Goal: Task Accomplishment & Management: Use online tool/utility

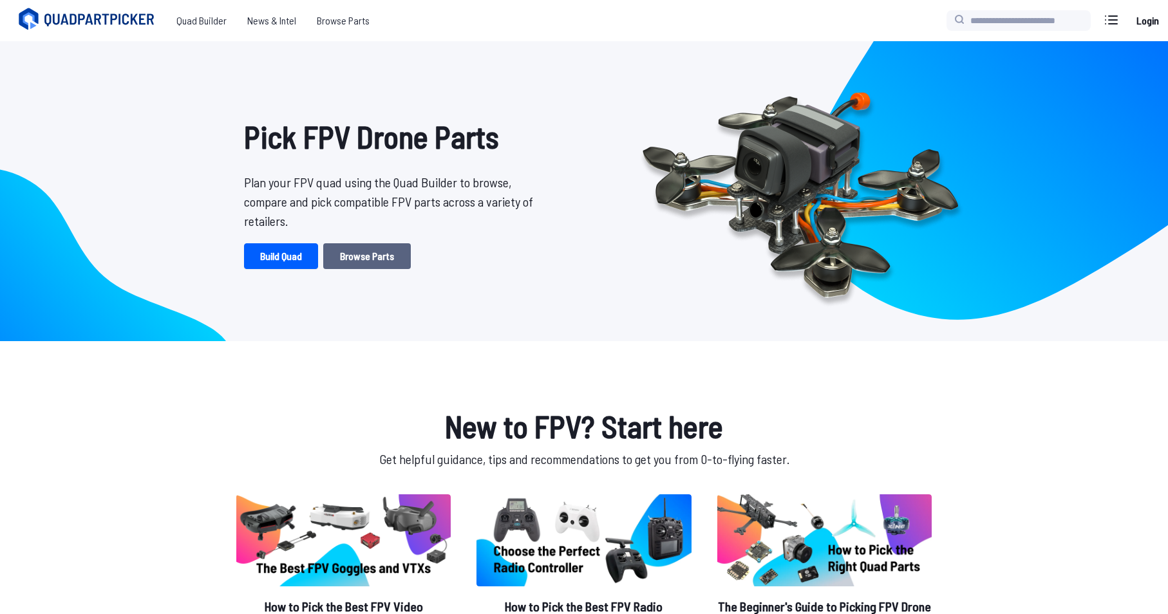
click at [345, 254] on link "Browse Parts" at bounding box center [367, 256] width 88 height 26
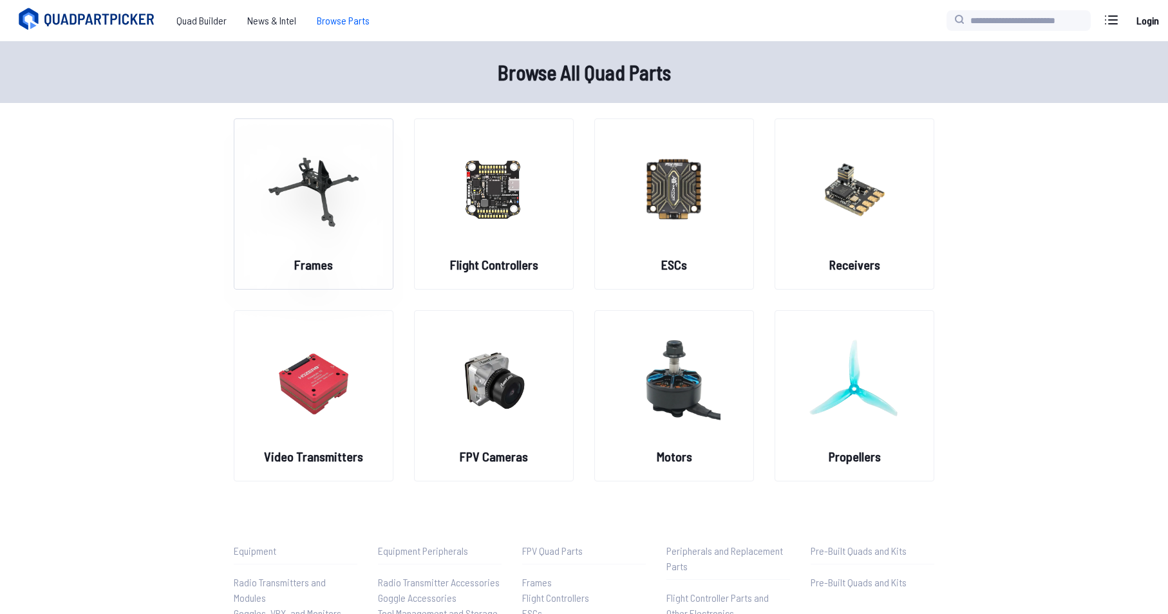
click at [326, 187] on img at bounding box center [313, 188] width 93 height 113
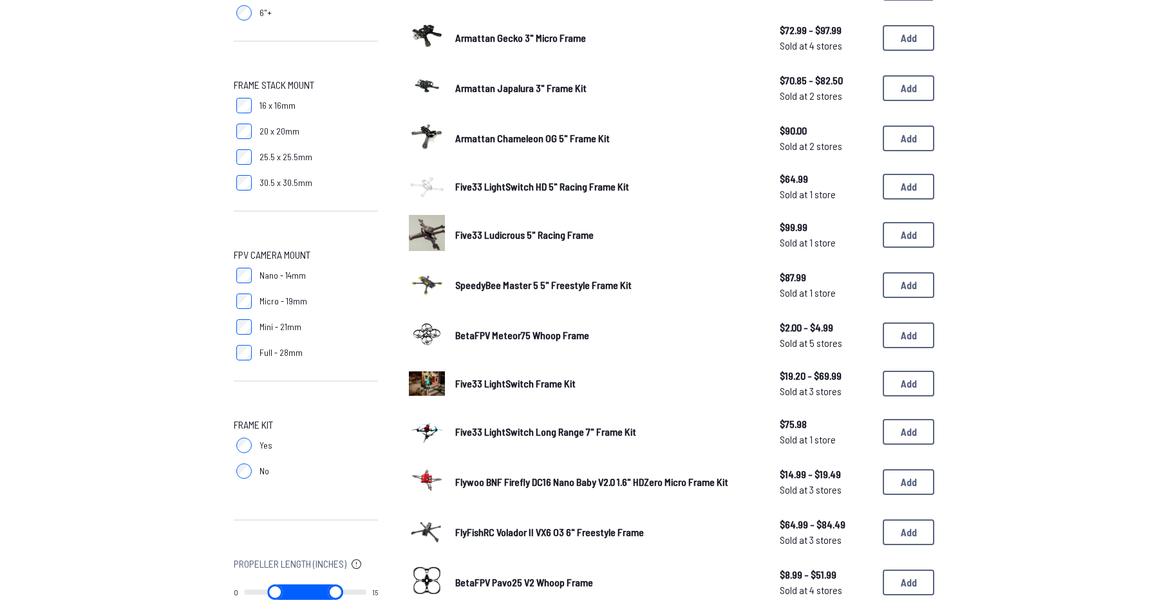
scroll to position [450, 0]
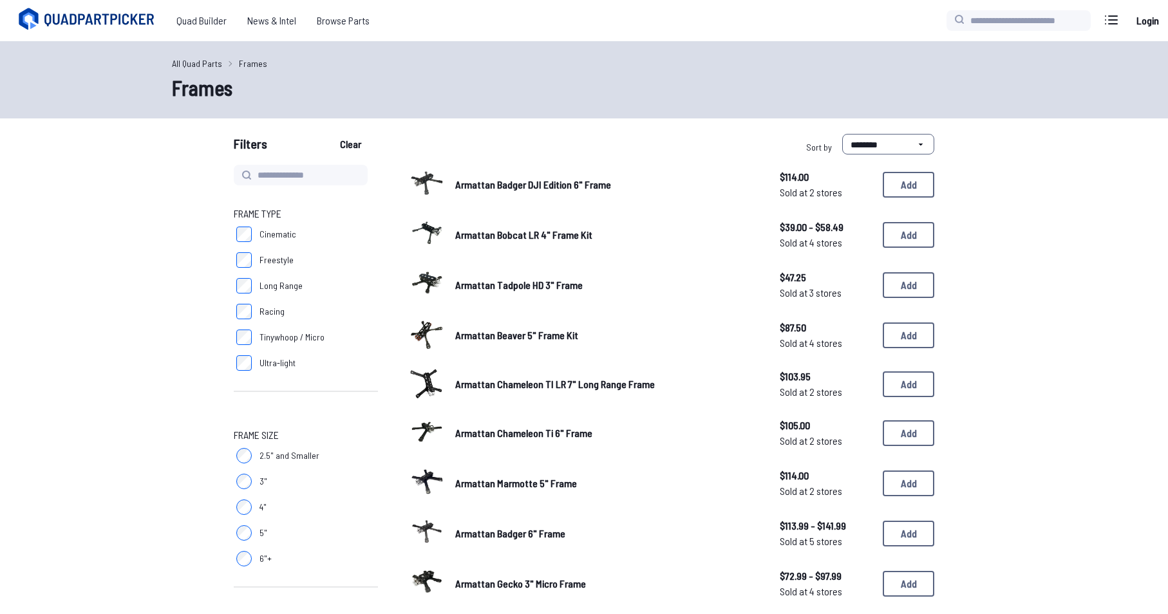
click at [503, 234] on span "Armattan Bobcat LR 4" Frame Kit" at bounding box center [523, 235] width 137 height 12
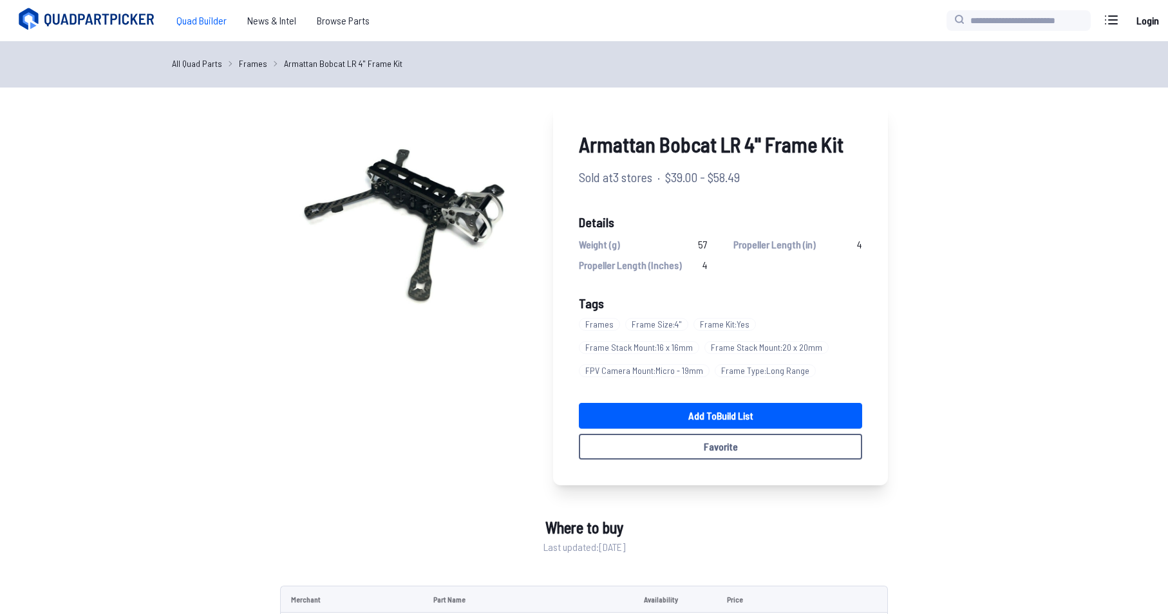
click at [209, 23] on span "Quad Builder" at bounding box center [201, 21] width 71 height 26
